Goal: Communication & Community: Answer question/provide support

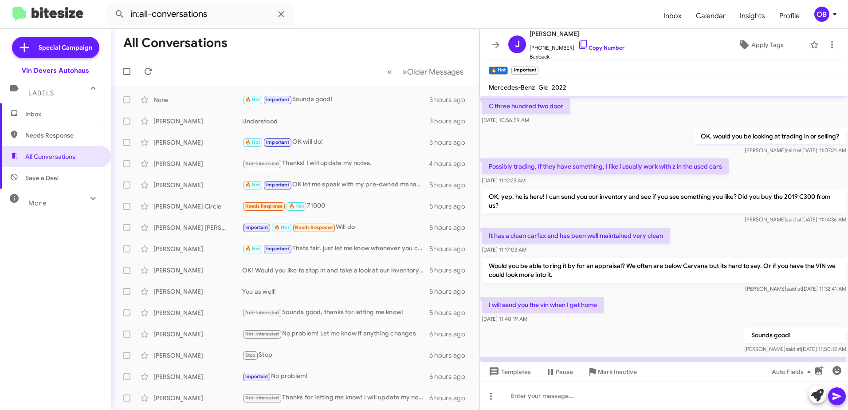
scroll to position [391, 0]
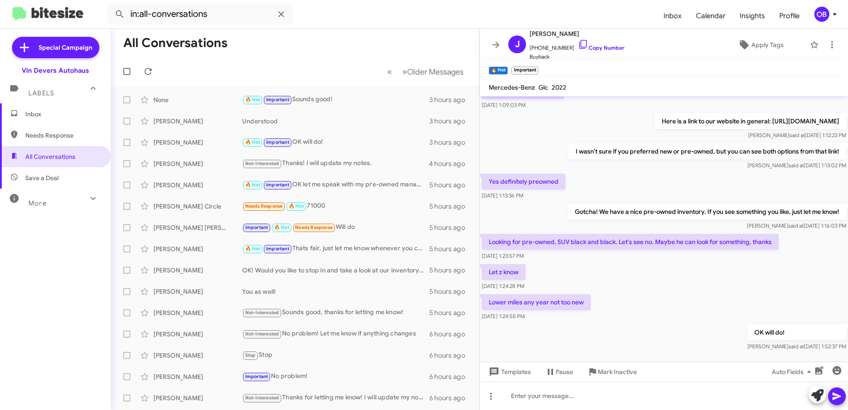
click at [36, 119] on span "Inbox" at bounding box center [55, 113] width 111 height 21
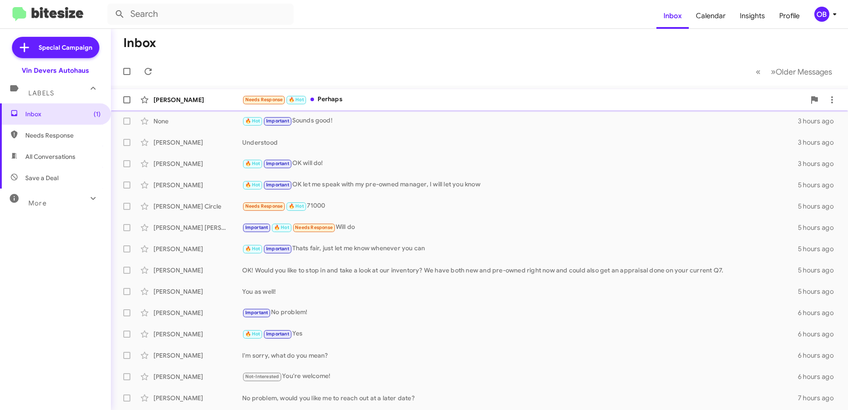
click at [368, 101] on div "Needs Response 🔥 Hot Perhaps" at bounding box center [523, 99] width 563 height 10
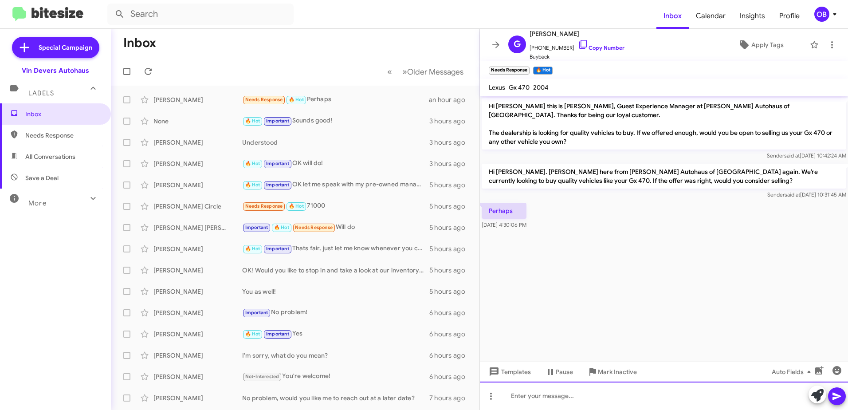
click at [632, 395] on div at bounding box center [664, 395] width 368 height 28
